Goal: Task Accomplishment & Management: Complete application form

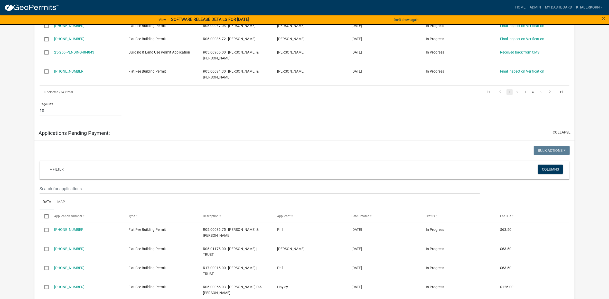
scroll to position [662, 0]
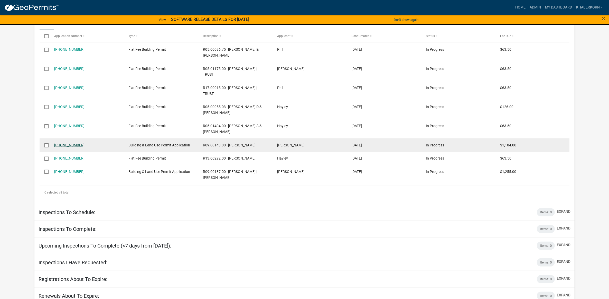
click at [69, 143] on link "[PHONE_NUMBER]" at bounding box center [69, 145] width 30 height 4
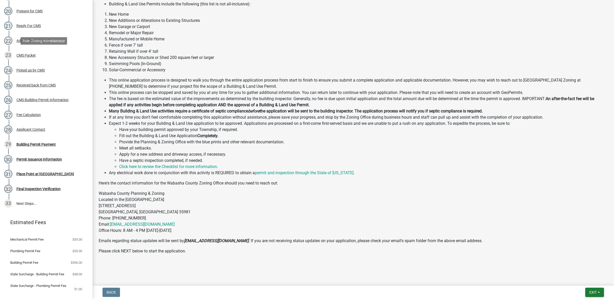
scroll to position [386, 0]
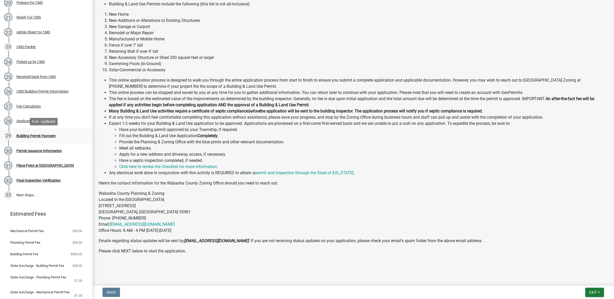
click at [52, 135] on div "Building Permit Payment" at bounding box center [35, 136] width 39 height 4
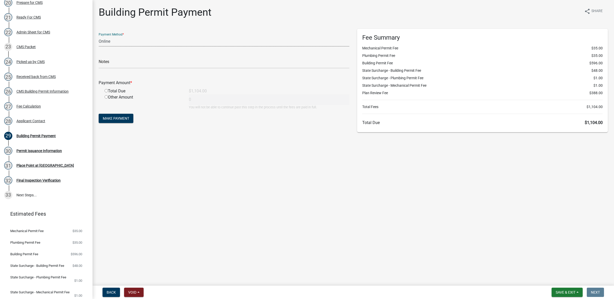
click at [133, 40] on select "Credit Card POS Check Cash Online" at bounding box center [224, 41] width 251 height 11
select select "1: 0"
click at [99, 36] on select "Credit Card POS Check Cash Online" at bounding box center [224, 41] width 251 height 11
click at [111, 61] on input "text" at bounding box center [224, 63] width 251 height 11
type input "5952"
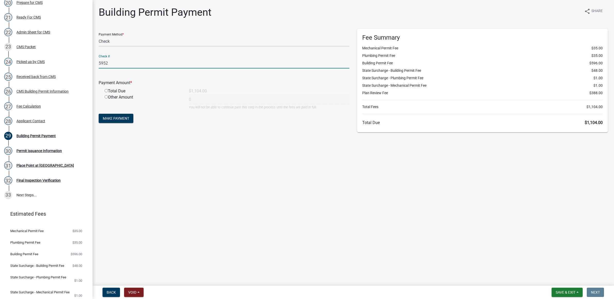
click at [120, 91] on div "Total Due" at bounding box center [143, 91] width 84 height 6
click at [107, 91] on input "radio" at bounding box center [106, 90] width 3 height 3
radio input "true"
type input "1104"
click at [122, 116] on span "Make Payment" at bounding box center [116, 118] width 26 height 4
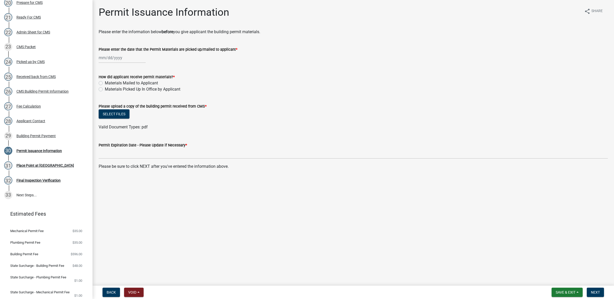
click at [132, 59] on div at bounding box center [122, 57] width 47 height 11
select select "10"
select select "2025"
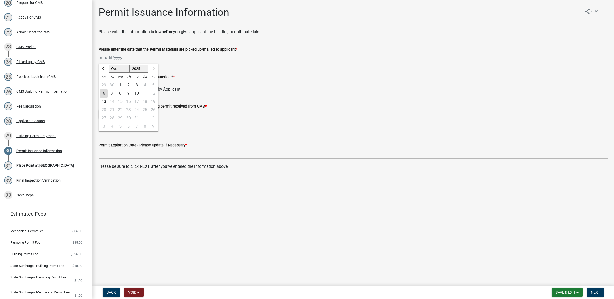
click at [134, 83] on div "3" at bounding box center [137, 85] width 8 height 8
type input "[DATE]"
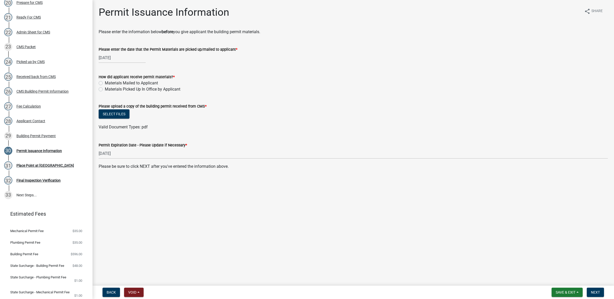
click at [106, 88] on label "Materials Picked Up In Office by Applicant" at bounding box center [143, 89] width 76 height 6
click at [106, 88] on input "Materials Picked Up In Office by Applicant" at bounding box center [106, 87] width 3 height 3
radio input "true"
click at [107, 115] on button "Select files" at bounding box center [114, 113] width 31 height 9
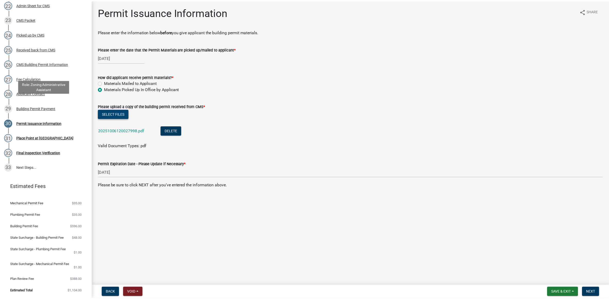
scroll to position [419, 0]
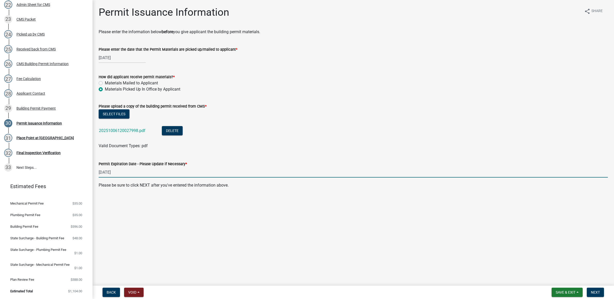
click at [106, 173] on input "[DATE]" at bounding box center [353, 172] width 509 height 11
type input "[DATE]"
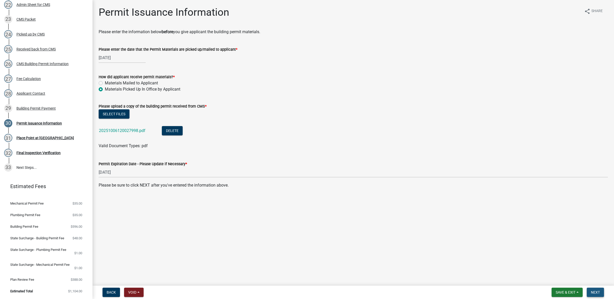
click at [603, 293] on button "Next" at bounding box center [595, 291] width 17 height 9
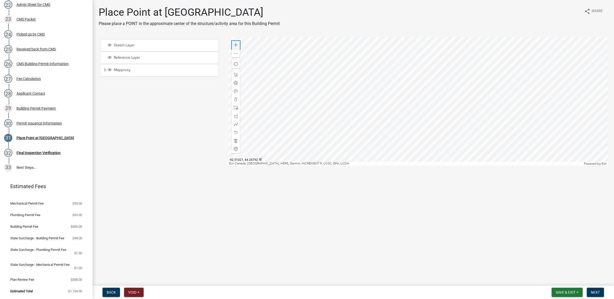
click at [238, 44] on div "Zoom in" at bounding box center [236, 45] width 8 height 8
click at [235, 54] on span at bounding box center [236, 53] width 4 height 4
click at [239, 45] on div "Zoom in" at bounding box center [236, 45] width 8 height 8
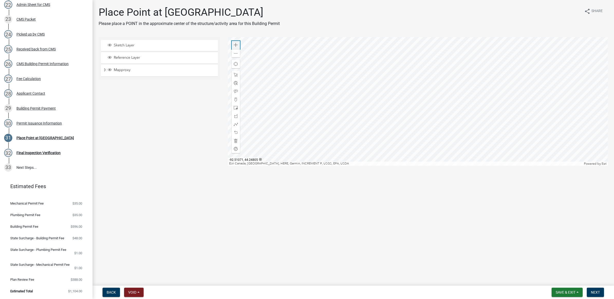
click at [239, 45] on div "Zoom in" at bounding box center [236, 45] width 8 height 8
click at [390, 114] on div at bounding box center [418, 101] width 380 height 129
click at [441, 110] on div at bounding box center [418, 101] width 380 height 129
click at [236, 97] on span at bounding box center [236, 99] width 4 height 4
click at [443, 109] on div at bounding box center [418, 101] width 380 height 129
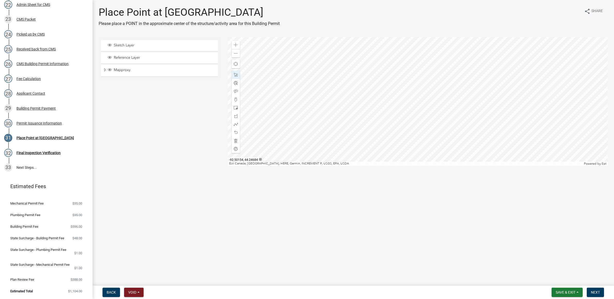
click at [443, 106] on div at bounding box center [418, 101] width 380 height 129
click at [598, 293] on span "Next" at bounding box center [595, 292] width 9 height 4
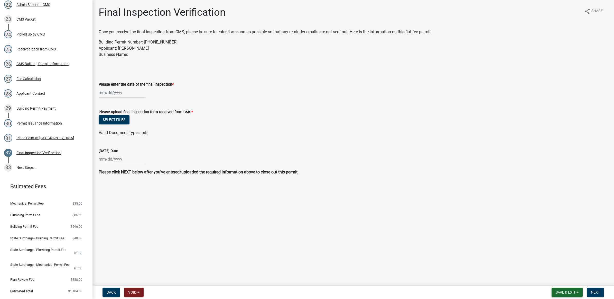
click at [559, 289] on button "Save & Exit" at bounding box center [567, 291] width 31 height 9
click at [559, 283] on button "Save & Exit" at bounding box center [562, 279] width 41 height 12
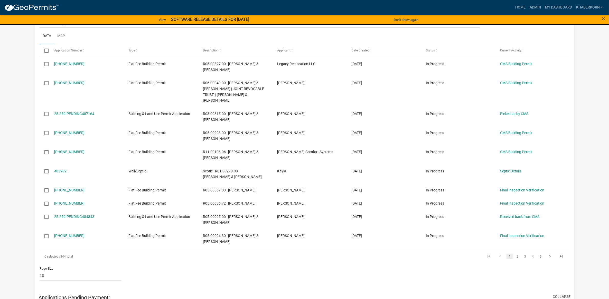
scroll to position [231, 0]
